Goal: Task Accomplishment & Management: Complete application form

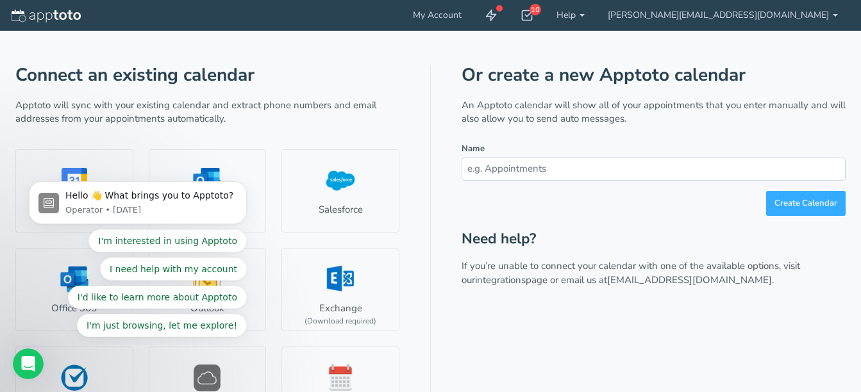
click at [472, 170] on input "text" at bounding box center [653, 169] width 384 height 22
type input "[PERSON_NAME]"
click at [271, 163] on div "Google [DOMAIN_NAME] Salesforce Office 365 Outlook (Download required) Exchange…" at bounding box center [207, 339] width 399 height 395
click at [558, 328] on div "Or create a new Apptoto calendar An Apptoto calendar will show all of your appo…" at bounding box center [653, 300] width 384 height 471
click at [541, 10] on div "10" at bounding box center [535, 10] width 12 height 12
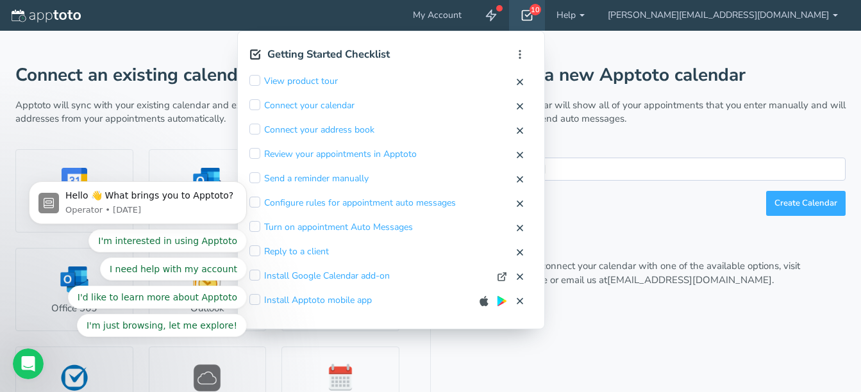
click at [260, 106] on input "checkbox" at bounding box center [254, 104] width 11 height 11
click at [260, 154] on input "checkbox" at bounding box center [254, 153] width 11 height 11
click at [260, 106] on input "checkbox" at bounding box center [254, 104] width 11 height 11
click at [494, 105] on button "Mark Complete" at bounding box center [463, 105] width 62 height 13
checkbox input "true"
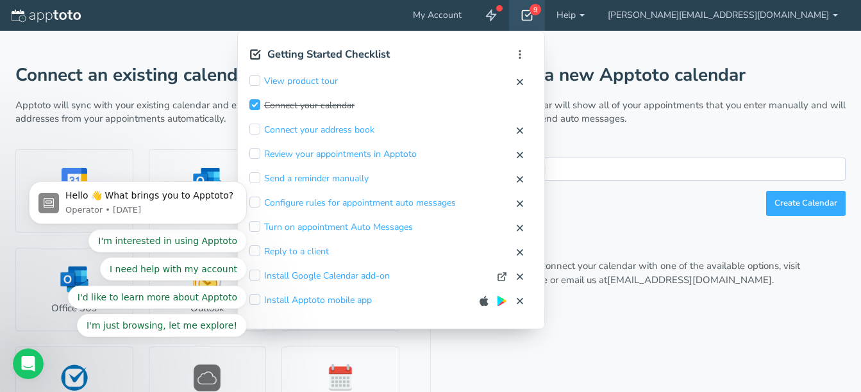
click at [260, 104] on input "checkbox" at bounding box center [254, 104] width 11 height 11
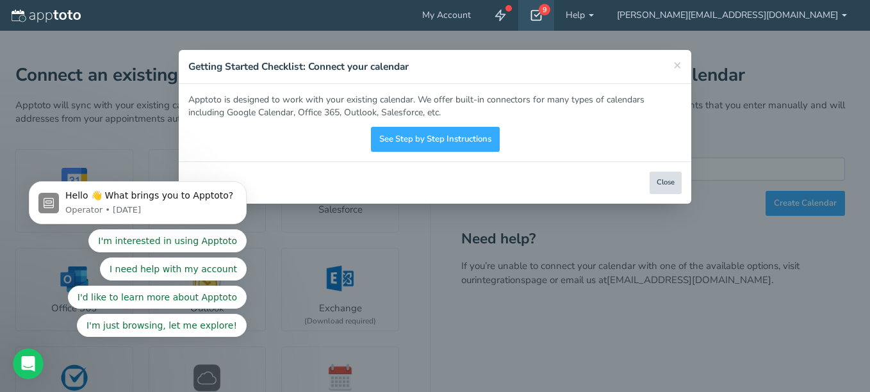
click at [674, 183] on button "Close" at bounding box center [666, 183] width 32 height 22
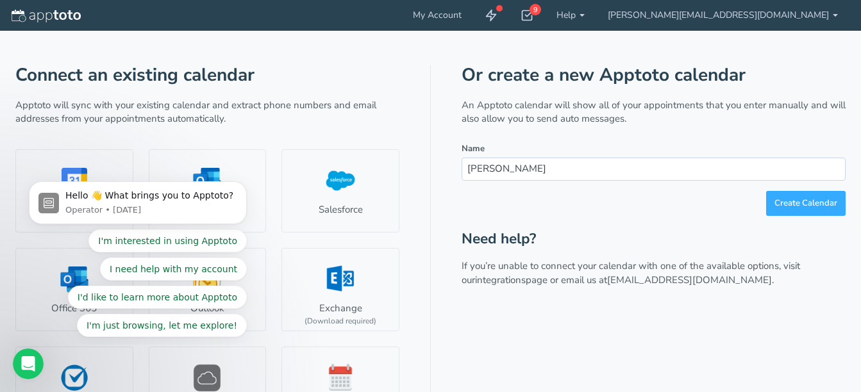
click at [281, 169] on div "Google [DOMAIN_NAME] Salesforce Office 365 Outlook (Download required) Exchange…" at bounding box center [207, 339] width 399 height 395
click at [551, 163] on input "[PERSON_NAME]" at bounding box center [653, 169] width 384 height 22
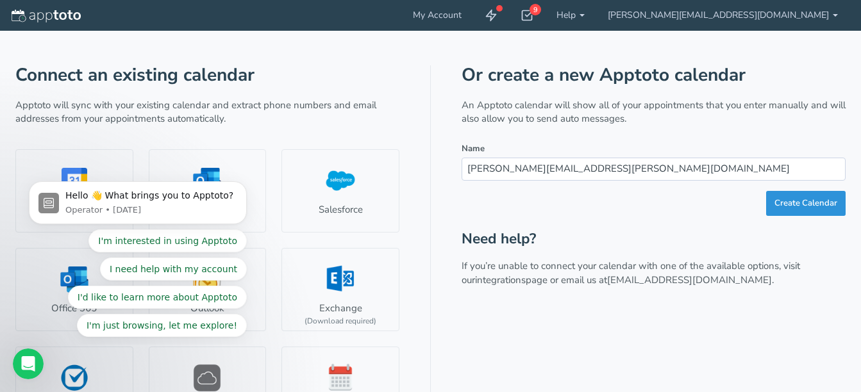
type input "[PERSON_NAME][EMAIL_ADDRESS][PERSON_NAME][DOMAIN_NAME]"
click at [786, 201] on button "Create Calendar" at bounding box center [805, 203] width 79 height 25
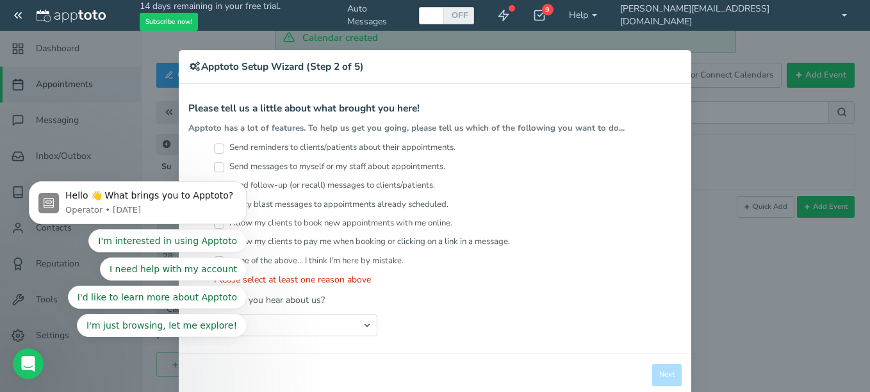
click at [551, 195] on div "Send follow-up (or recall) messages to clients/patients." at bounding box center [448, 188] width 468 height 19
drag, startPoint x: 82, startPoint y: 363, endPoint x: 82, endPoint y: 173, distance: 190.4
click at [82, 363] on div "× Apptoto Setup Wizard (Step 2 of 5) Apptoto Terms & Conditions Let's first get…" at bounding box center [435, 196] width 870 height 392
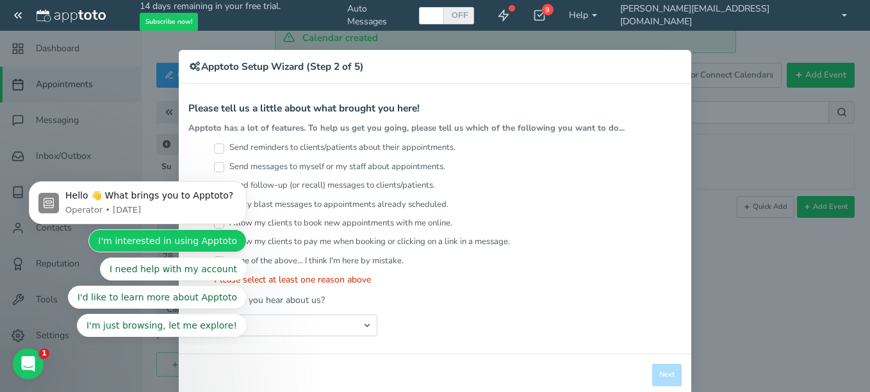
click at [142, 243] on button "I'm interested in using Apptoto" at bounding box center [167, 240] width 158 height 23
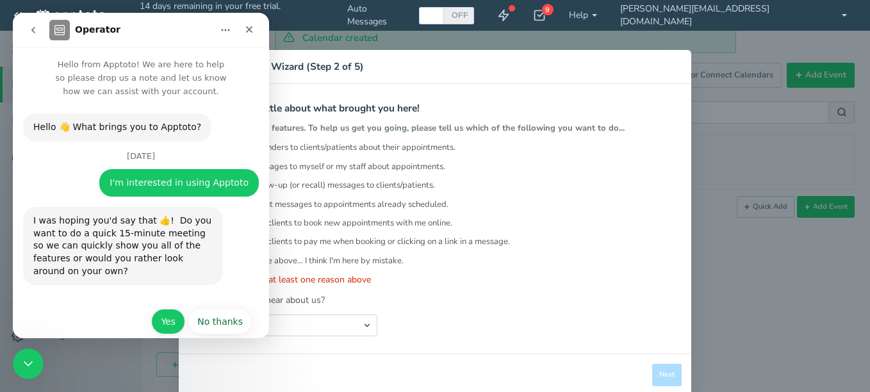
click at [166, 309] on button "Yes" at bounding box center [168, 322] width 34 height 26
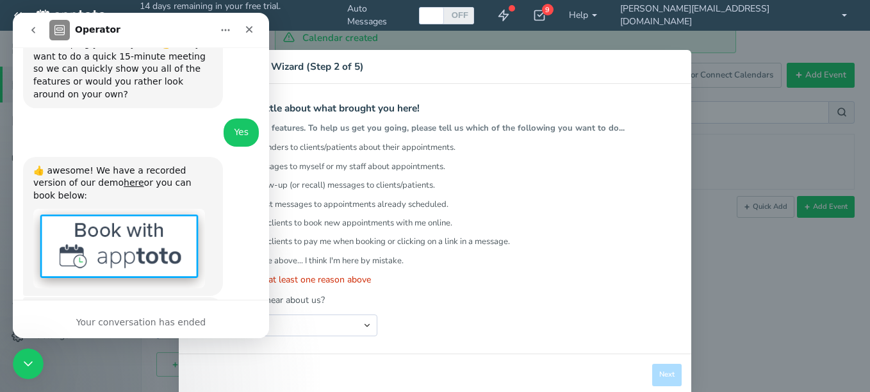
scroll to position [215, 0]
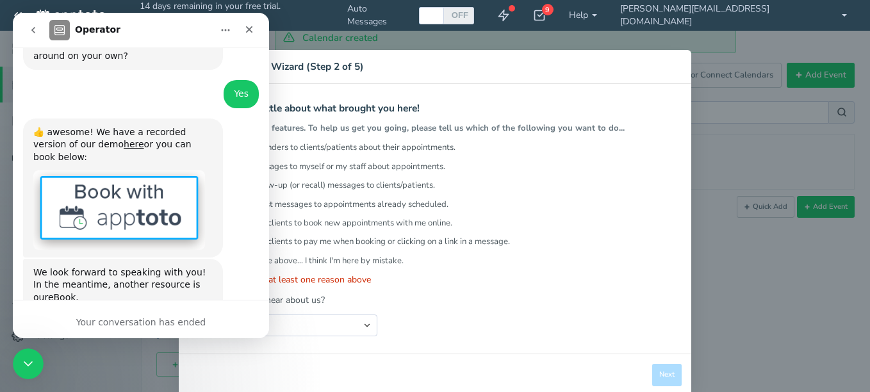
click at [99, 184] on img "Operator says…" at bounding box center [119, 209] width 172 height 79
click at [245, 28] on icon "Close" at bounding box center [249, 29] width 10 height 10
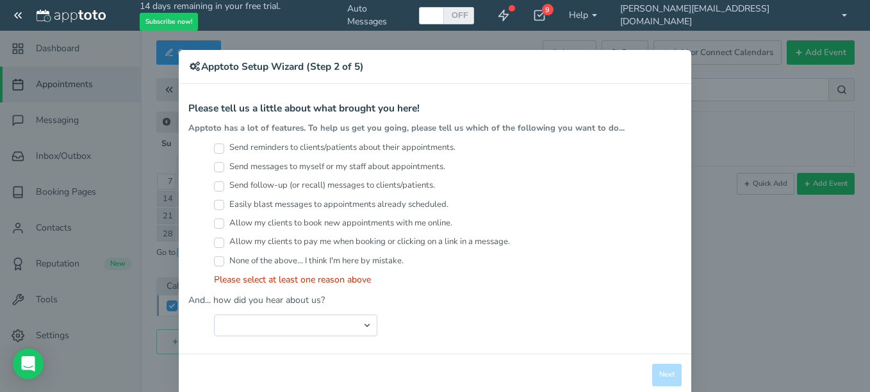
click at [215, 169] on input "Send messages to myself or my staff about appointments." at bounding box center [219, 167] width 10 height 10
checkbox input "true"
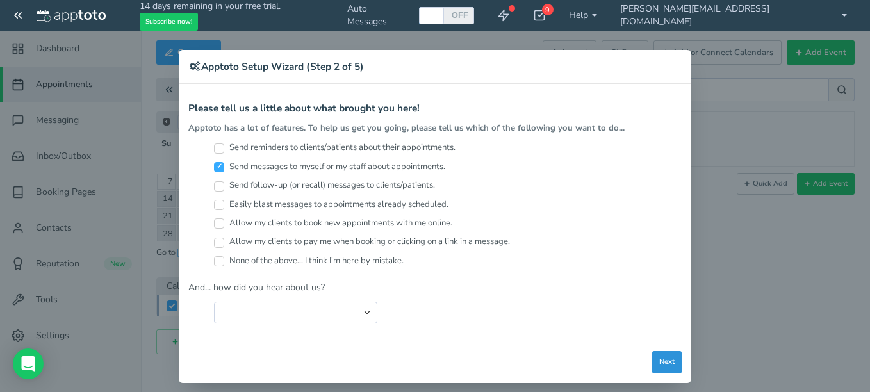
click at [665, 364] on button "Next" at bounding box center [666, 362] width 29 height 22
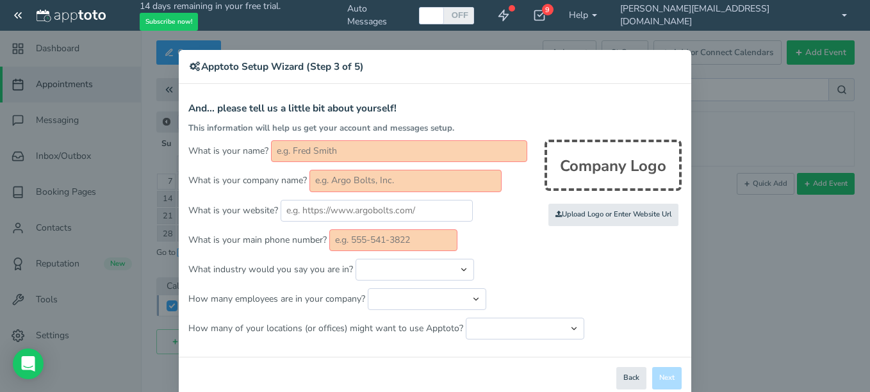
click at [294, 153] on input "text" at bounding box center [399, 151] width 256 height 22
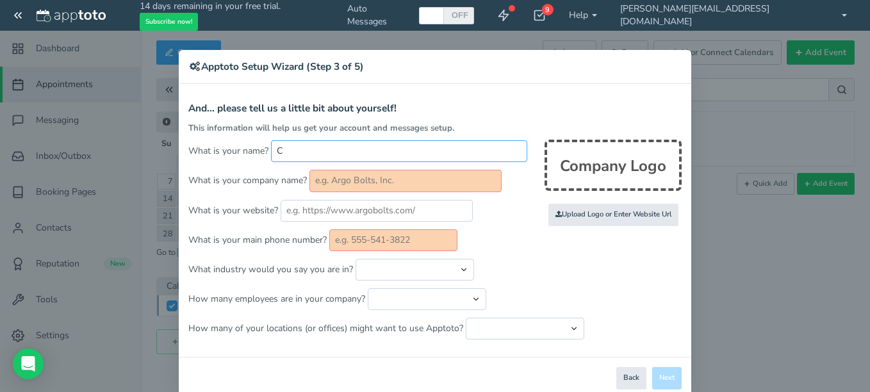
click at [304, 144] on input "C" at bounding box center [399, 151] width 256 height 22
type input "Connie S Ryan"
type input "Living Well Counseling"
type input "8709318232"
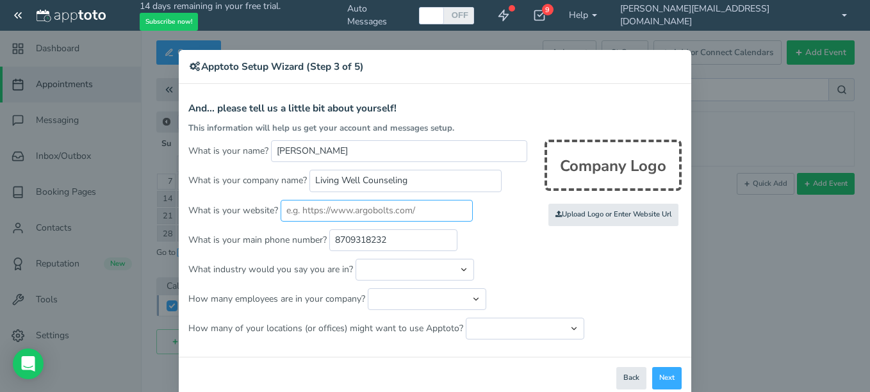
click at [303, 208] on input "text" at bounding box center [377, 211] width 192 height 22
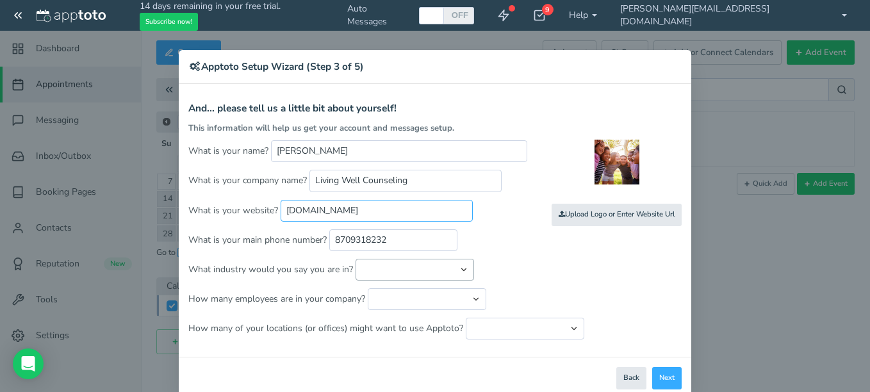
type input "abcfm.org"
click at [454, 267] on select "Automotive Cleaning Services Consulting Education - Classroom Education - Admis…" at bounding box center [415, 270] width 119 height 22
select select "string:Healthcare - Counseling & Therapy"
click at [356, 259] on select "Automotive Cleaning Services Consulting Education - Classroom Education - Admis…" at bounding box center [415, 270] width 119 height 22
click at [472, 301] on select "Just me 1 to 5 6 to 10 11 to 25 26 to 50 51 to 100 101 to 500 501 to 1000 More …" at bounding box center [427, 299] width 119 height 22
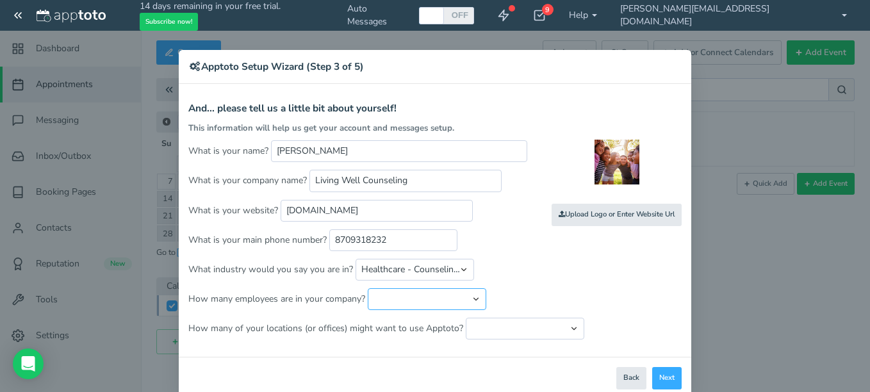
select select "string:51..100"
click at [368, 288] on select "Just me 1 to 5 6 to 10 11 to 25 26 to 50 51 to 100 101 to 500 501 to 1000 More …" at bounding box center [427, 299] width 119 height 22
click at [566, 328] on select "Just one location 2 3 4 5 6 to 10 11 to 25 26 to 50 More than 50" at bounding box center [525, 329] width 119 height 22
select select "string:1"
click at [466, 318] on select "Just one location 2 3 4 5 6 to 10 11 to 25 26 to 50 More than 50" at bounding box center [525, 329] width 119 height 22
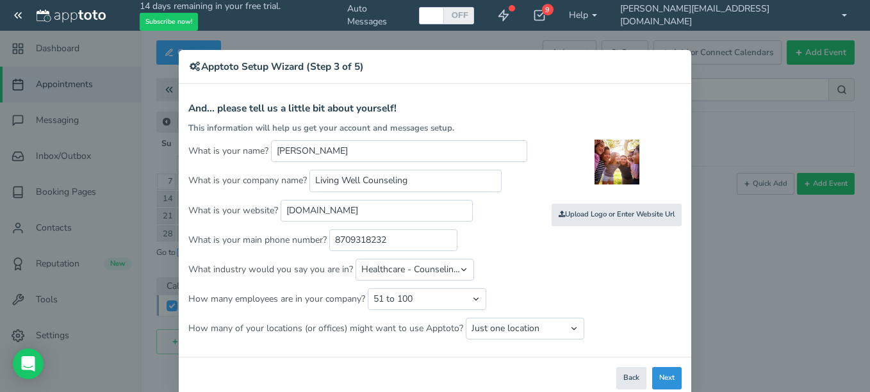
click at [658, 380] on button "Next" at bounding box center [666, 378] width 29 height 22
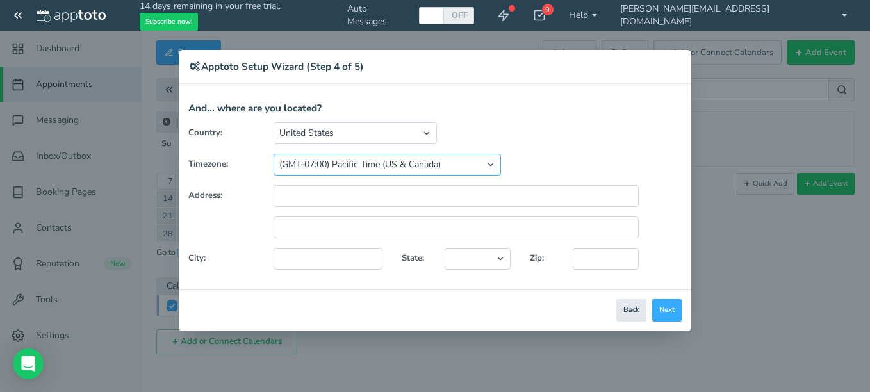
click at [490, 163] on select "(GMT-10:00) Hawaii (GMT-08:00) Alaska (GMT-07:00) Pacific Time (US & Canada) (G…" at bounding box center [388, 165] width 228 height 22
select select "string:America/Chicago"
click at [274, 154] on select "(GMT-10:00) Hawaii (GMT-08:00) Alaska (GMT-07:00) Pacific Time (US & Canada) (G…" at bounding box center [388, 165] width 228 height 22
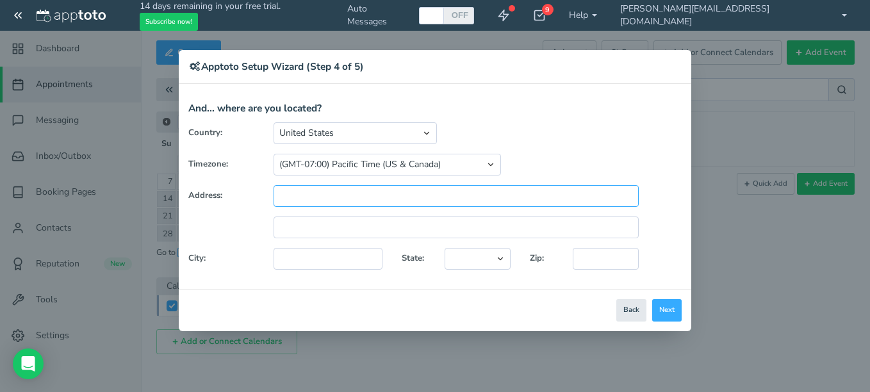
click at [316, 194] on input "text" at bounding box center [456, 196] width 365 height 22
type input "3707 Harrisburg Road"
type input "Jonesboro"
type input "72404"
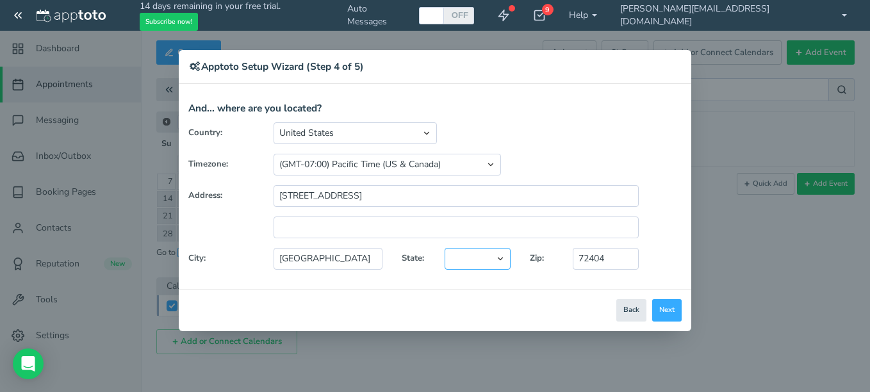
click at [498, 258] on select "Alaska Alabama Arkansas Arizona California Colorado Connecticut District of Col…" at bounding box center [478, 259] width 66 height 22
select select "string:AR"
click at [445, 248] on select "Alaska Alabama Arkansas Arizona California Colorado Connecticut District of Col…" at bounding box center [478, 259] width 66 height 22
click at [670, 310] on button "Next" at bounding box center [666, 310] width 29 height 22
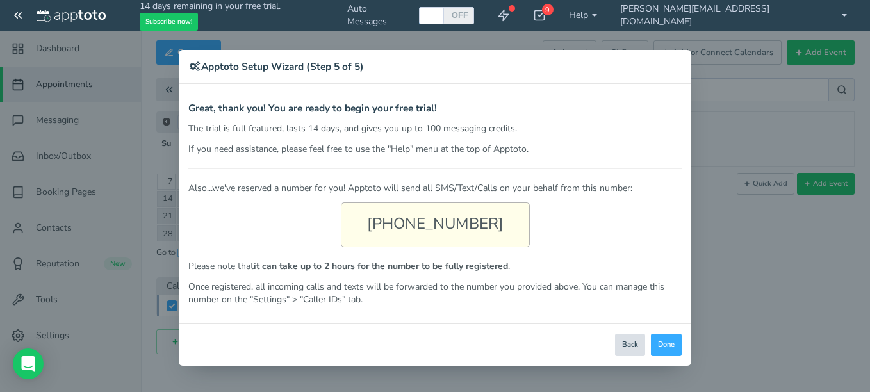
click at [631, 341] on button "Back" at bounding box center [630, 345] width 30 height 22
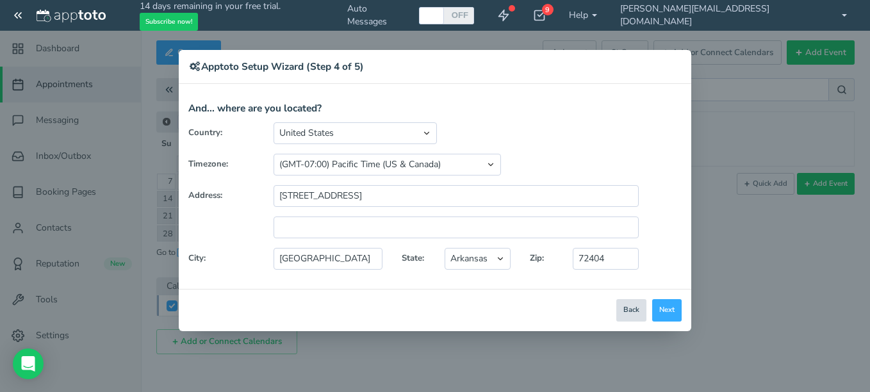
click at [633, 309] on button "Back" at bounding box center [632, 310] width 30 height 22
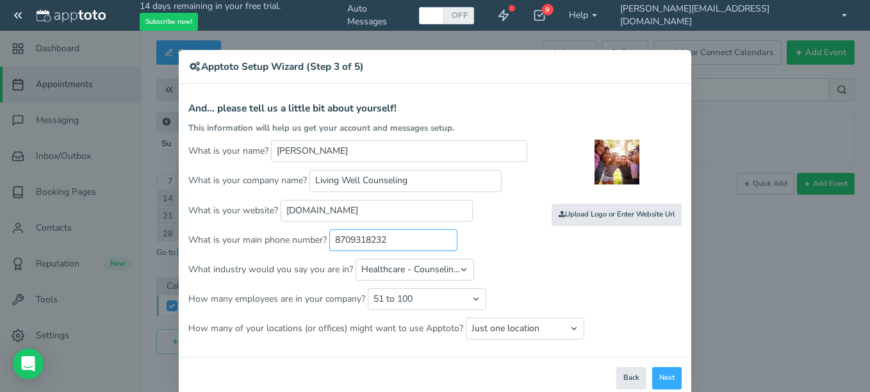
click at [423, 242] on input "8709318232" at bounding box center [393, 240] width 128 height 22
click at [371, 237] on input "870376005" at bounding box center [393, 240] width 128 height 22
type input "8703760065"
click at [662, 372] on button "Next" at bounding box center [666, 378] width 29 height 22
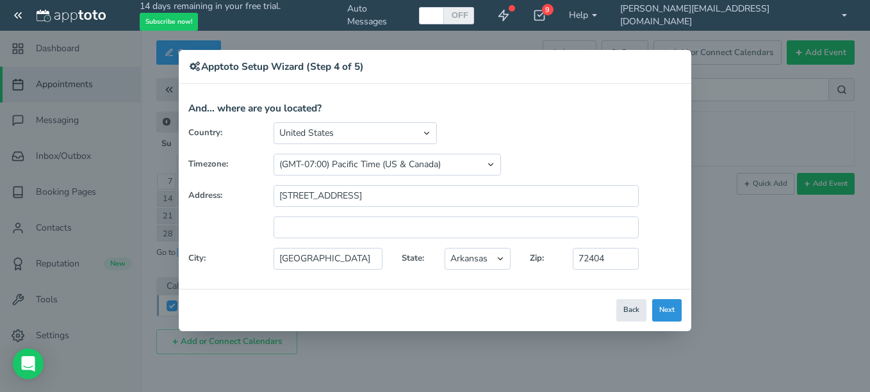
click at [661, 312] on button "Next" at bounding box center [666, 310] width 29 height 22
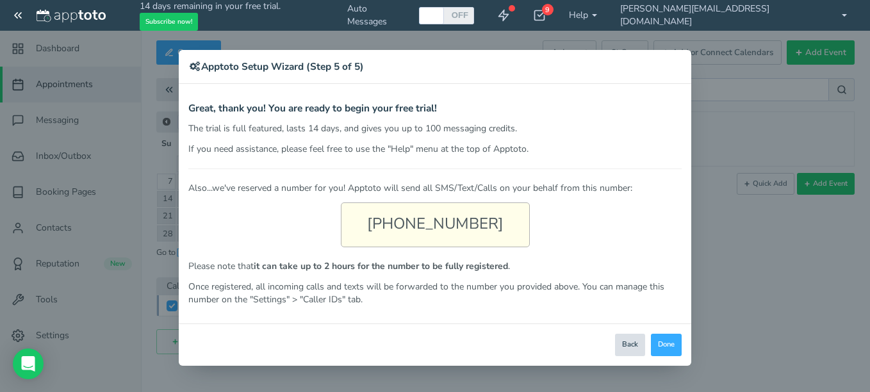
click at [629, 345] on button "Back" at bounding box center [630, 345] width 30 height 22
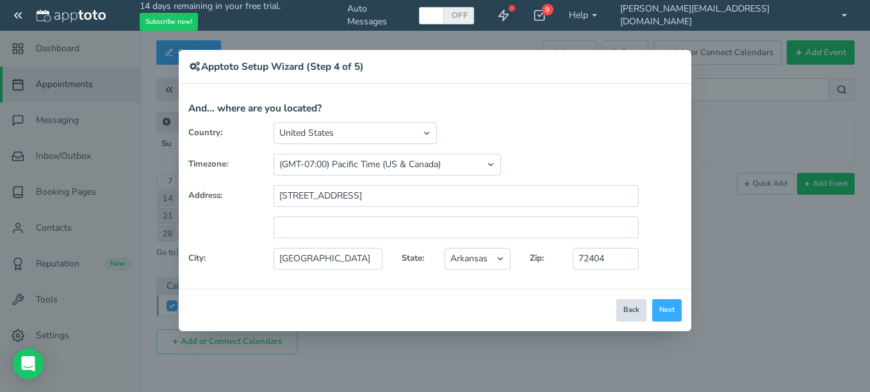
click at [627, 303] on button "Back" at bounding box center [632, 310] width 30 height 22
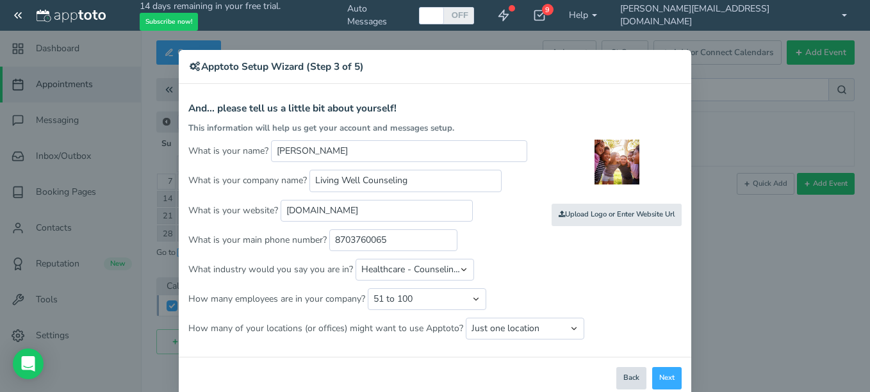
click at [631, 375] on button "Back" at bounding box center [632, 378] width 30 height 22
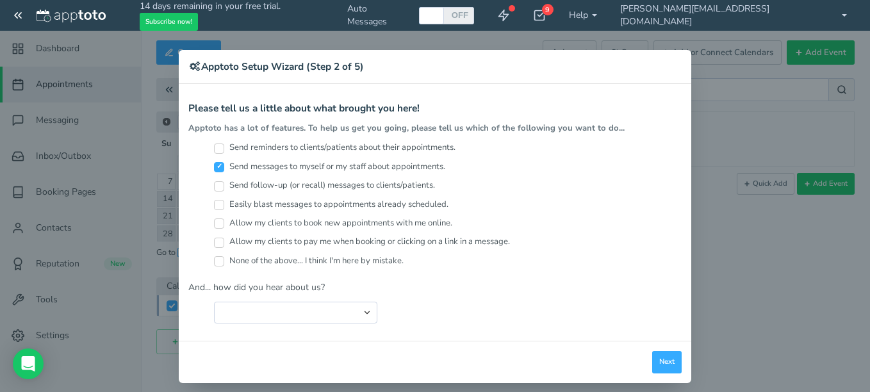
click at [631, 375] on div "Close Logout Cancel Back Saving! Save Done Next Agree & Continue" at bounding box center [435, 362] width 513 height 42
click at [735, 98] on div "× Apptoto Setup Wizard (Step 2 of 5) Apptoto Terms & Conditions Let's first get…" at bounding box center [435, 196] width 870 height 392
